Goal: Task Accomplishment & Management: Manage account settings

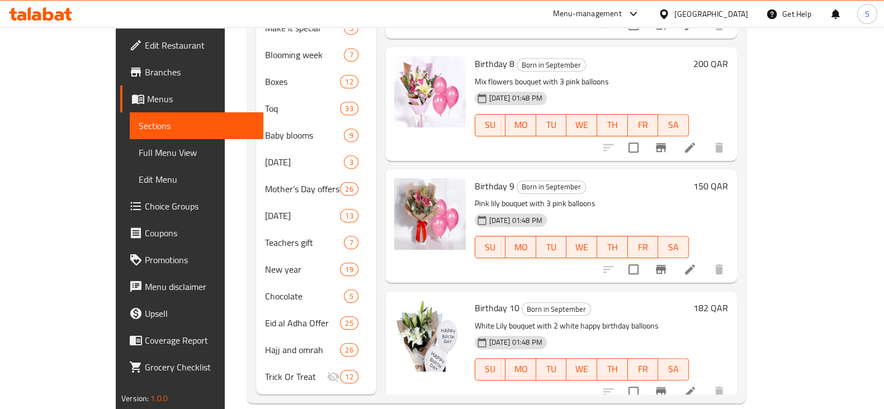
scroll to position [211, 0]
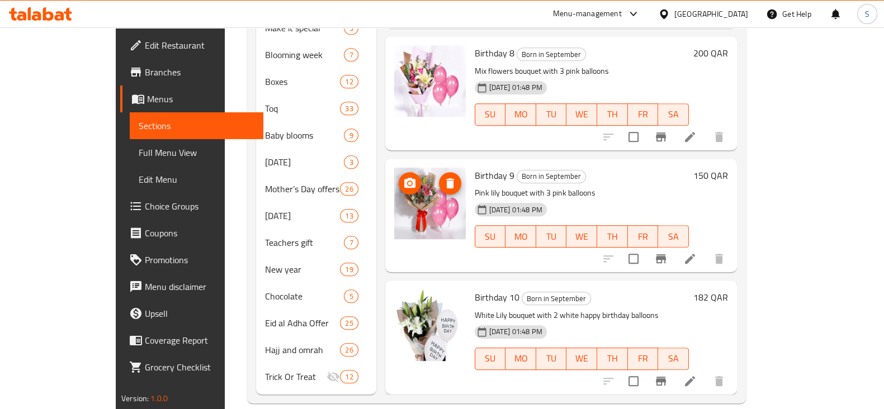
click at [398, 171] on img at bounding box center [430, 204] width 72 height 72
drag, startPoint x: 398, startPoint y: 171, endPoint x: 413, endPoint y: 208, distance: 40.2
click at [413, 208] on img at bounding box center [430, 204] width 72 height 72
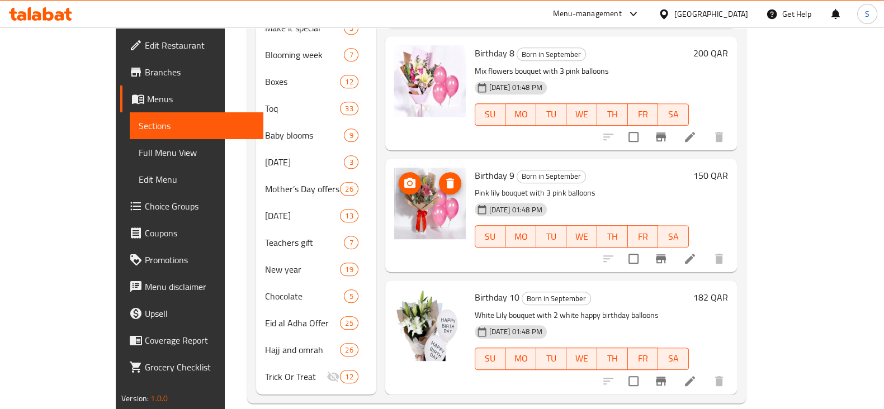
click at [413, 208] on img at bounding box center [430, 204] width 72 height 72
drag, startPoint x: 413, startPoint y: 208, endPoint x: 851, endPoint y: 217, distance: 438.0
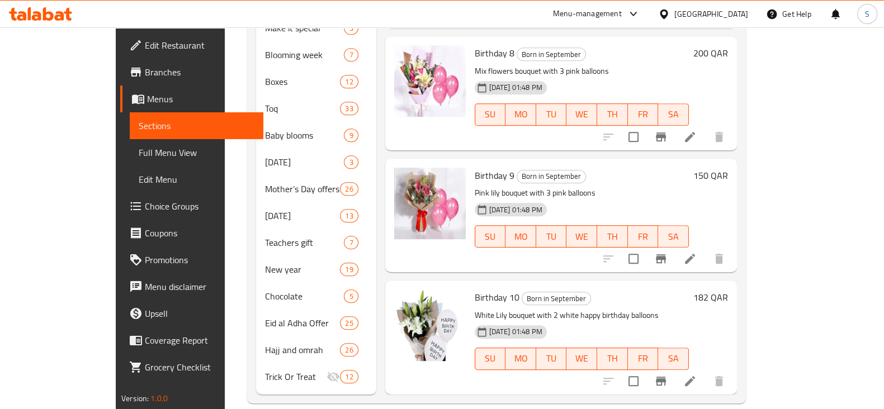
drag, startPoint x: 461, startPoint y: 163, endPoint x: 713, endPoint y: 189, distance: 253.0
click at [694, 189] on div "Birthday 9 Born in September Pink lily bouquet with 3 pink balloons 05-02-2025 …" at bounding box center [581, 215] width 223 height 105
click at [694, 199] on div "05-02-2025 01:48 PM SU MO TU WE TH FR SA" at bounding box center [581, 229] width 223 height 60
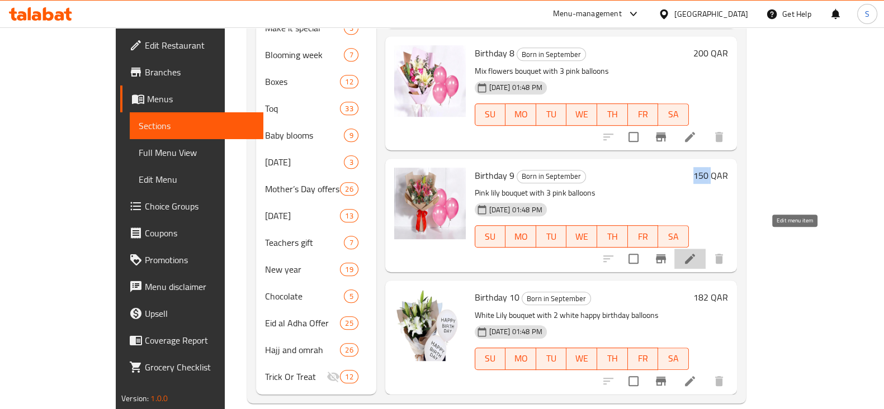
click at [697, 252] on icon at bounding box center [689, 258] width 13 height 13
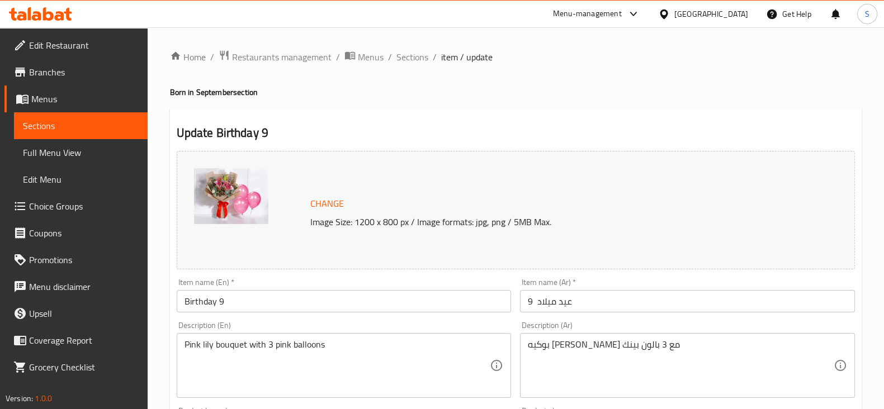
click at [237, 196] on img at bounding box center [231, 196] width 74 height 56
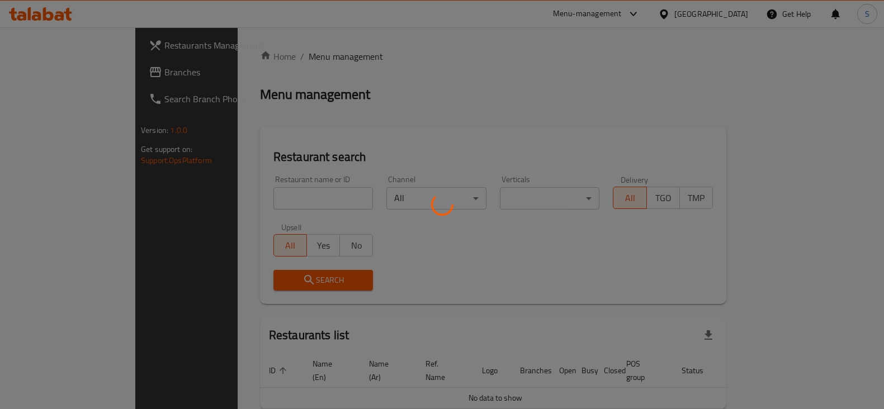
scroll to position [48, 0]
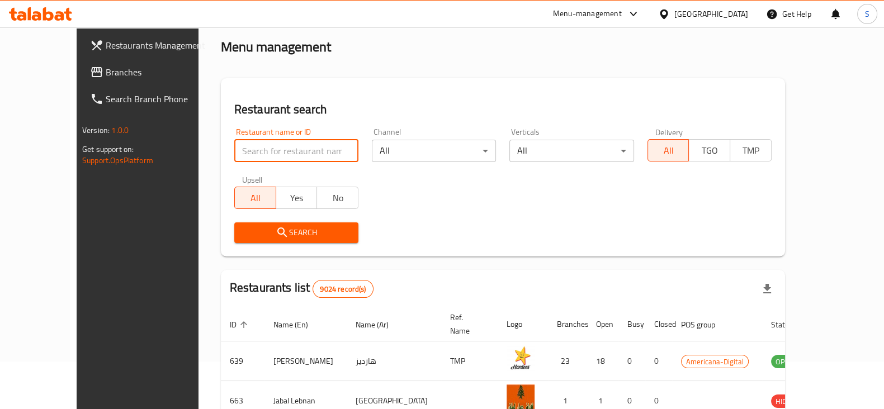
click at [243, 147] on input "search" at bounding box center [296, 151] width 124 height 22
type input "manoun"
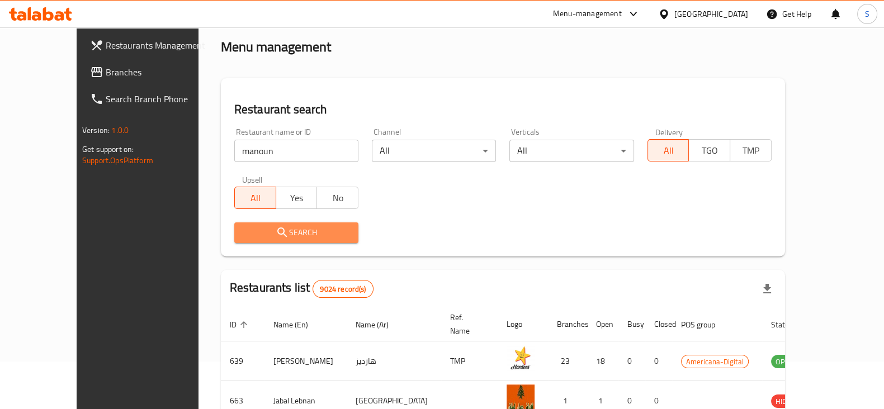
click at [276, 230] on icon "submit" at bounding box center [282, 232] width 13 height 13
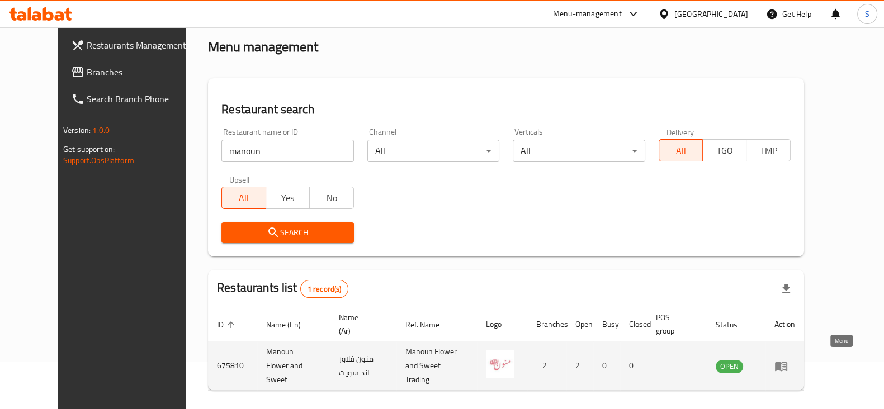
click at [788, 364] on icon "enhanced table" at bounding box center [781, 367] width 12 height 10
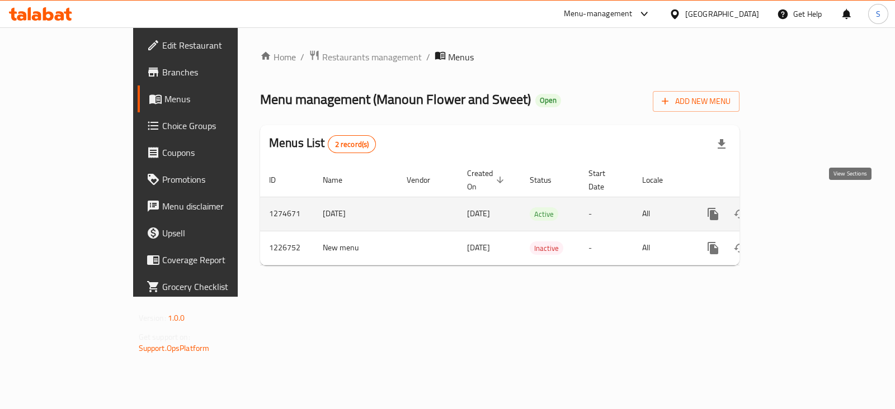
click at [800, 208] on icon "enhanced table" at bounding box center [793, 214] width 13 height 13
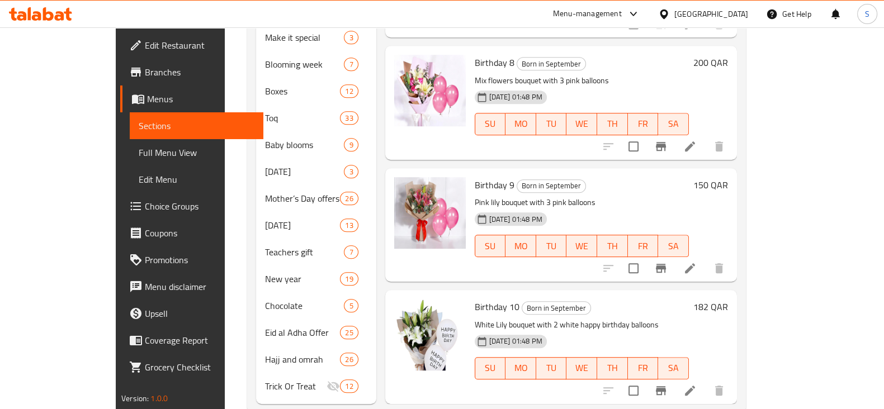
scroll to position [786, 0]
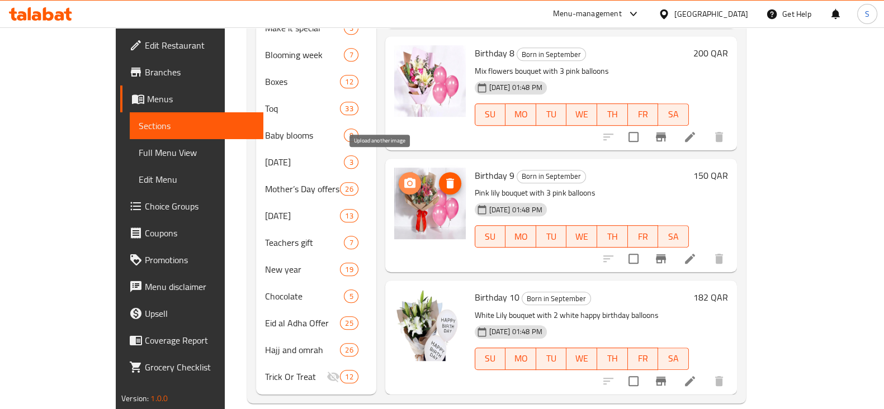
click at [403, 177] on icon "upload picture" at bounding box center [409, 183] width 13 height 13
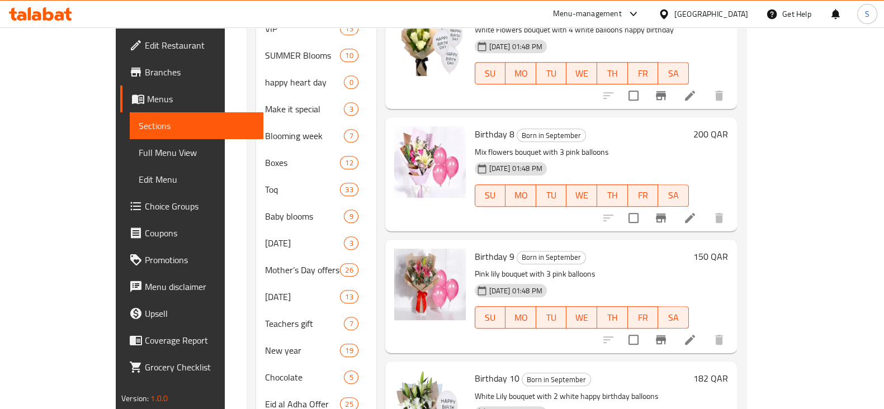
scroll to position [708, 0]
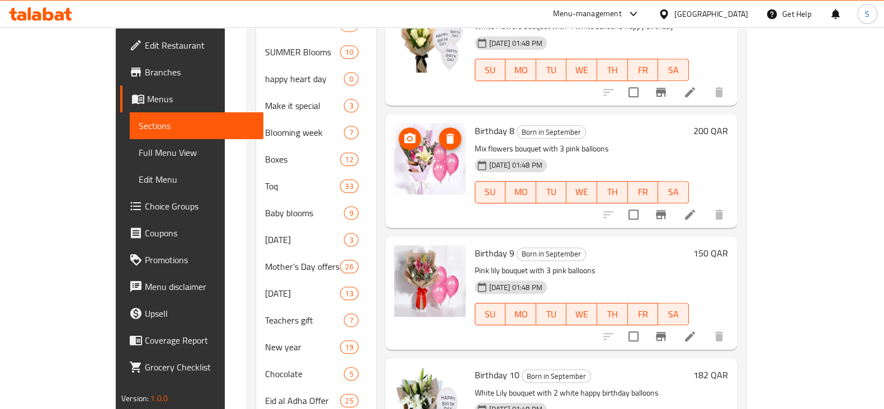
click at [394, 141] on img at bounding box center [430, 159] width 72 height 72
